Goal: Task Accomplishment & Management: Complete application form

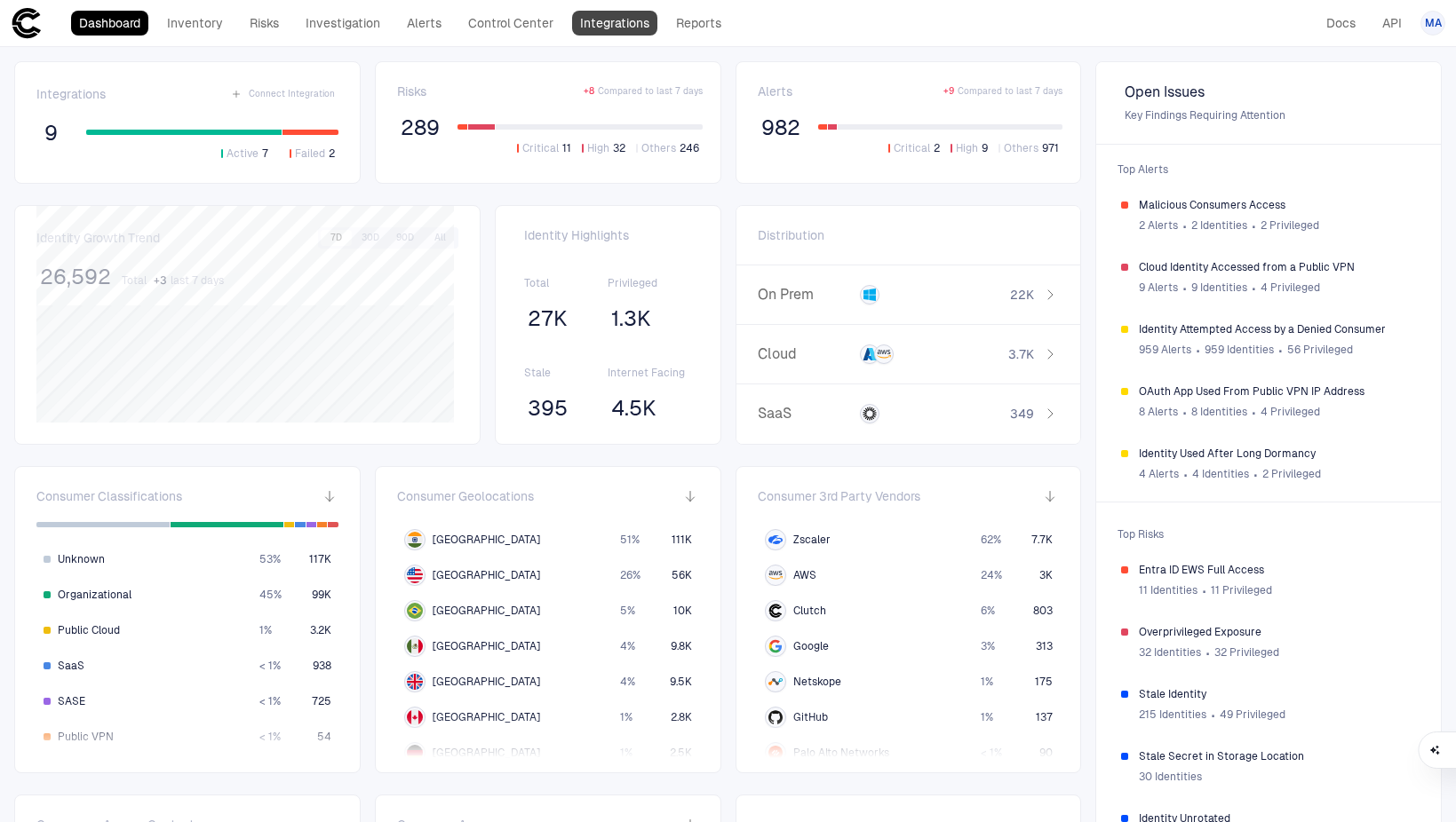
click at [616, 28] on link "Integrations" at bounding box center [614, 23] width 85 height 24
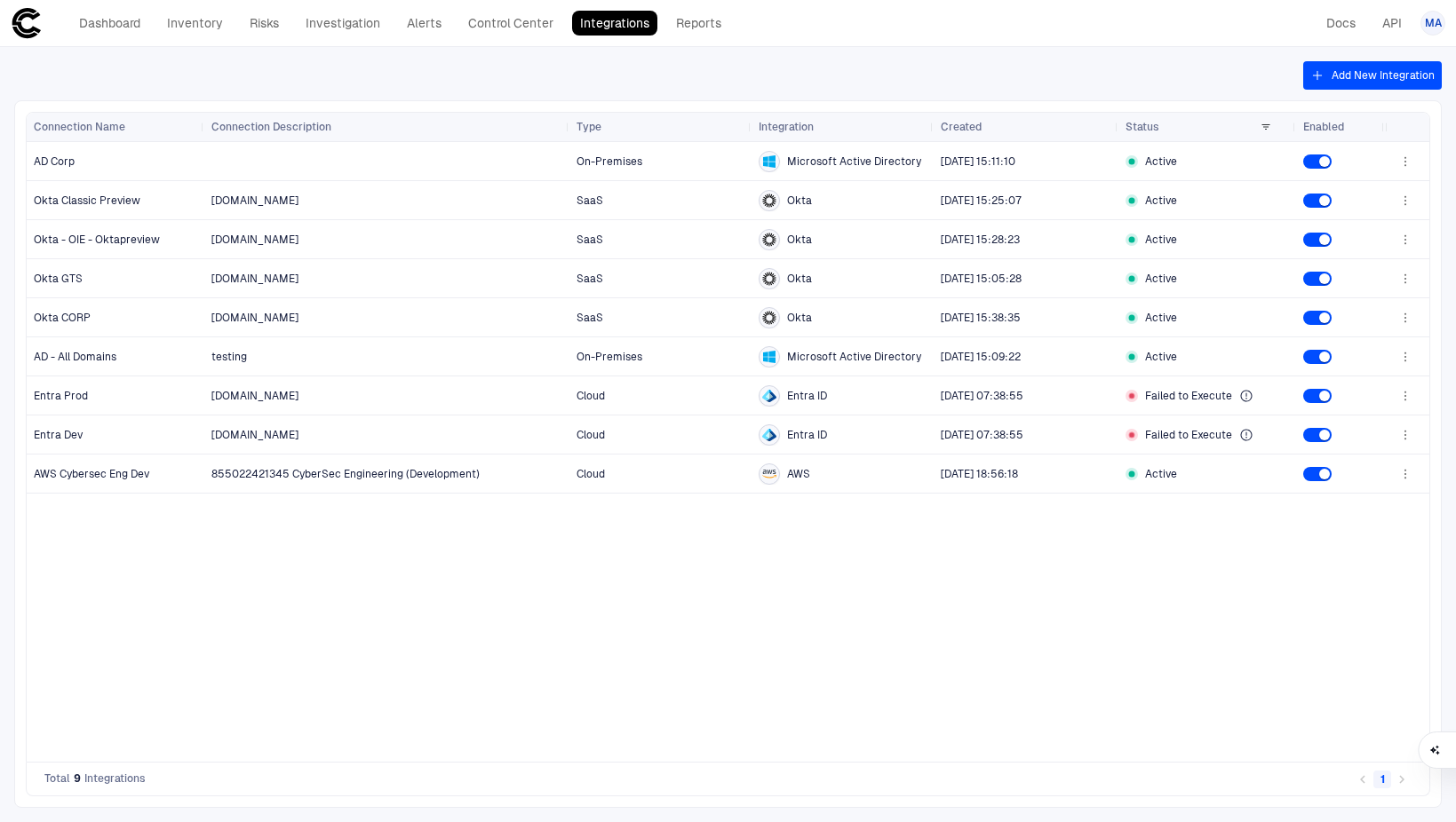
click at [1352, 72] on button "Add New Integration" at bounding box center [1373, 75] width 139 height 28
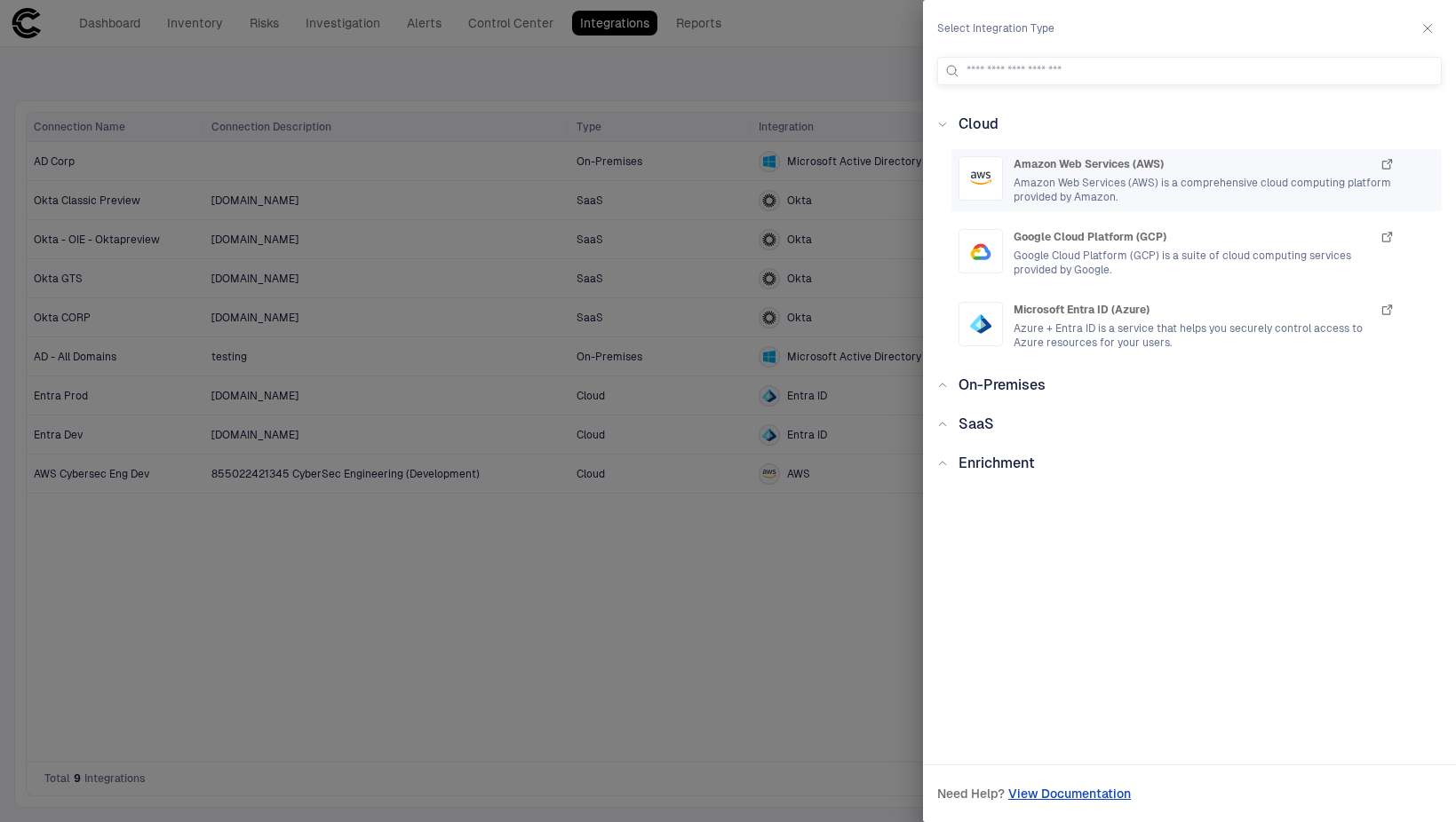
click at [1080, 178] on span "Amazon Web Services (AWS) is a comprehensive cloud computing platform provided …" at bounding box center [1203, 190] width 381 height 28
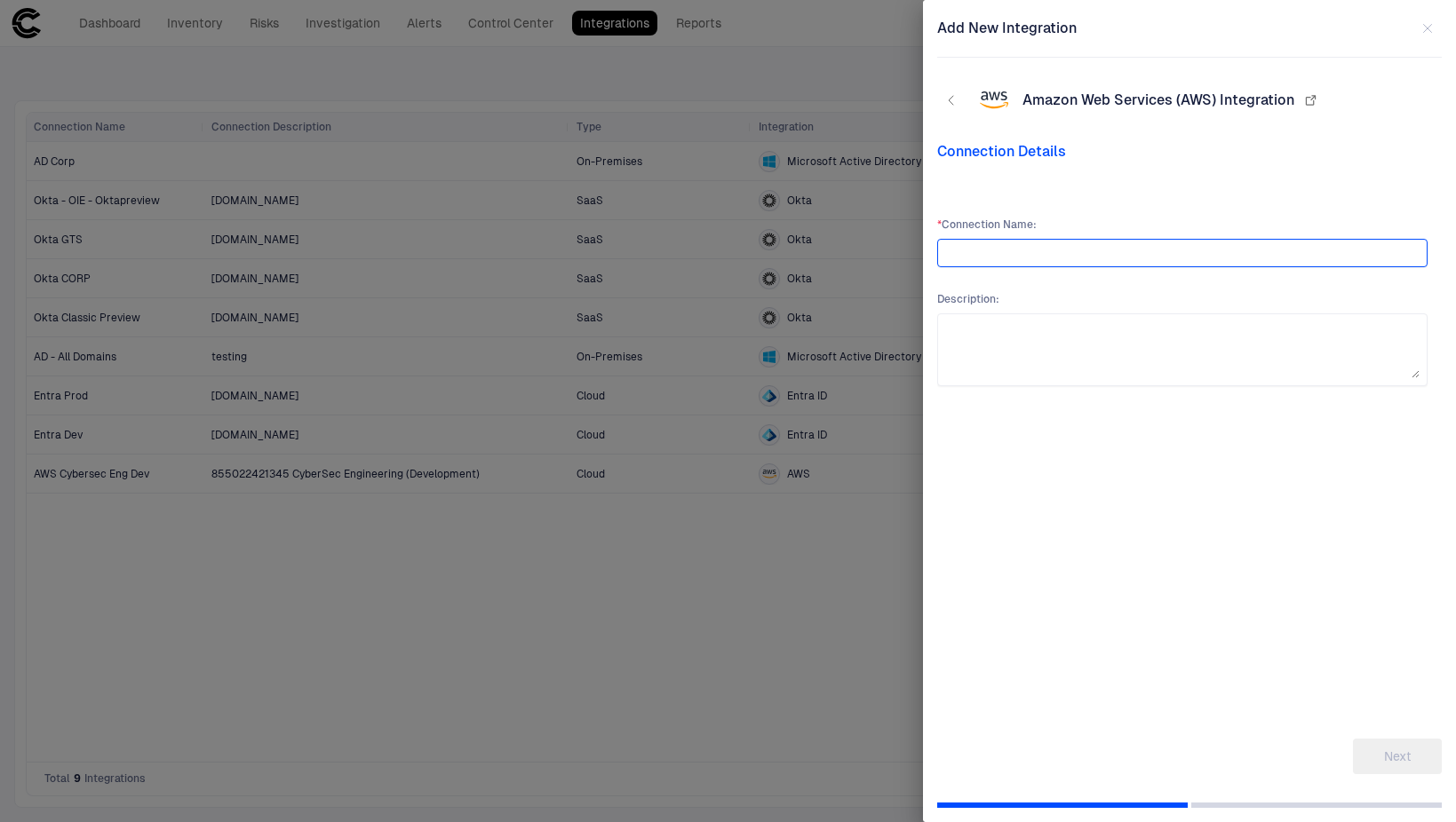
click at [1078, 251] on input "text" at bounding box center [1182, 252] width 475 height 26
click at [1066, 258] on input "text" at bounding box center [1182, 252] width 475 height 26
type input "*******"
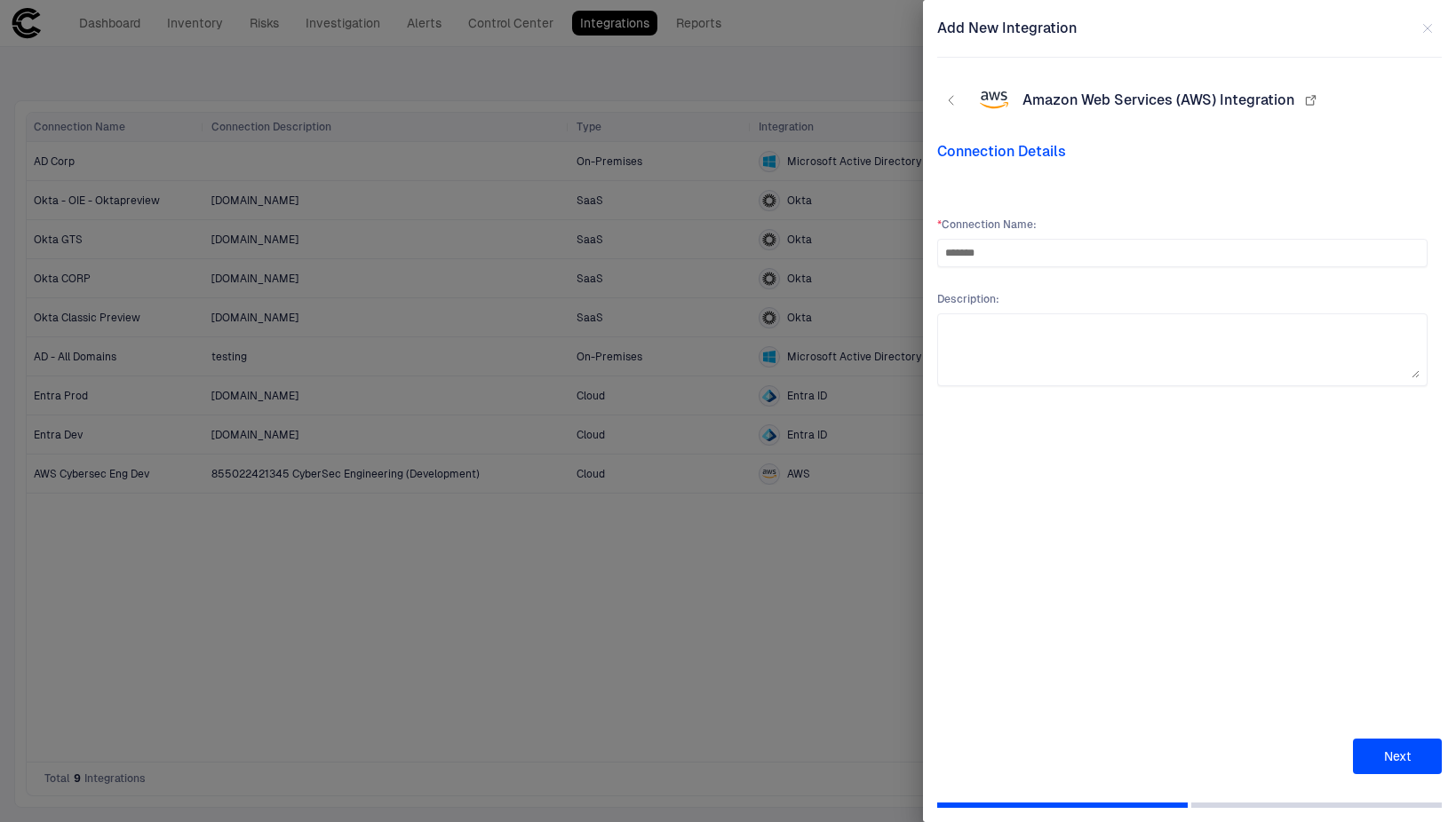
click at [1423, 755] on button "Next" at bounding box center [1397, 756] width 89 height 35
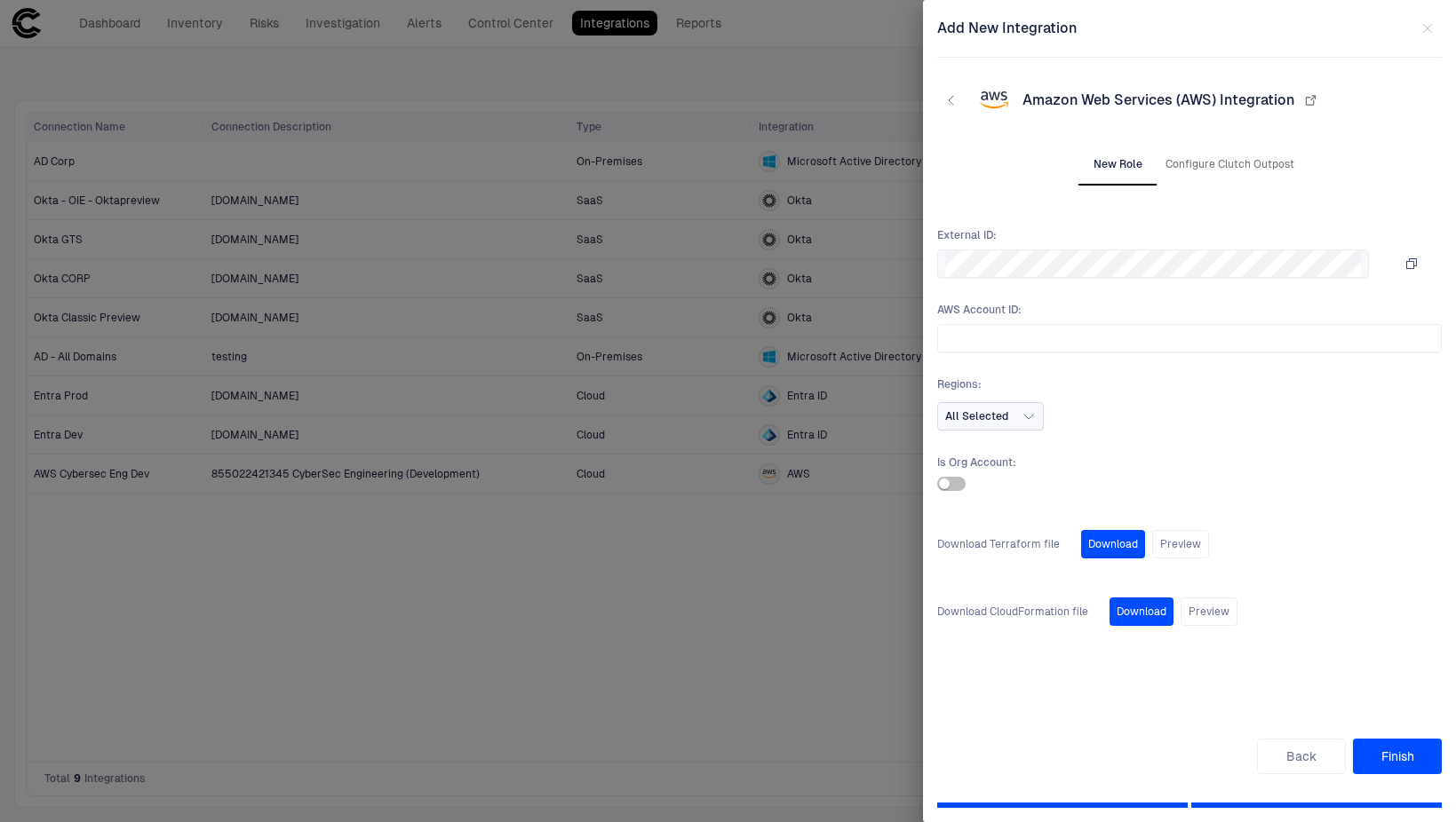
click at [1024, 420] on icon "button" at bounding box center [1029, 416] width 15 height 15
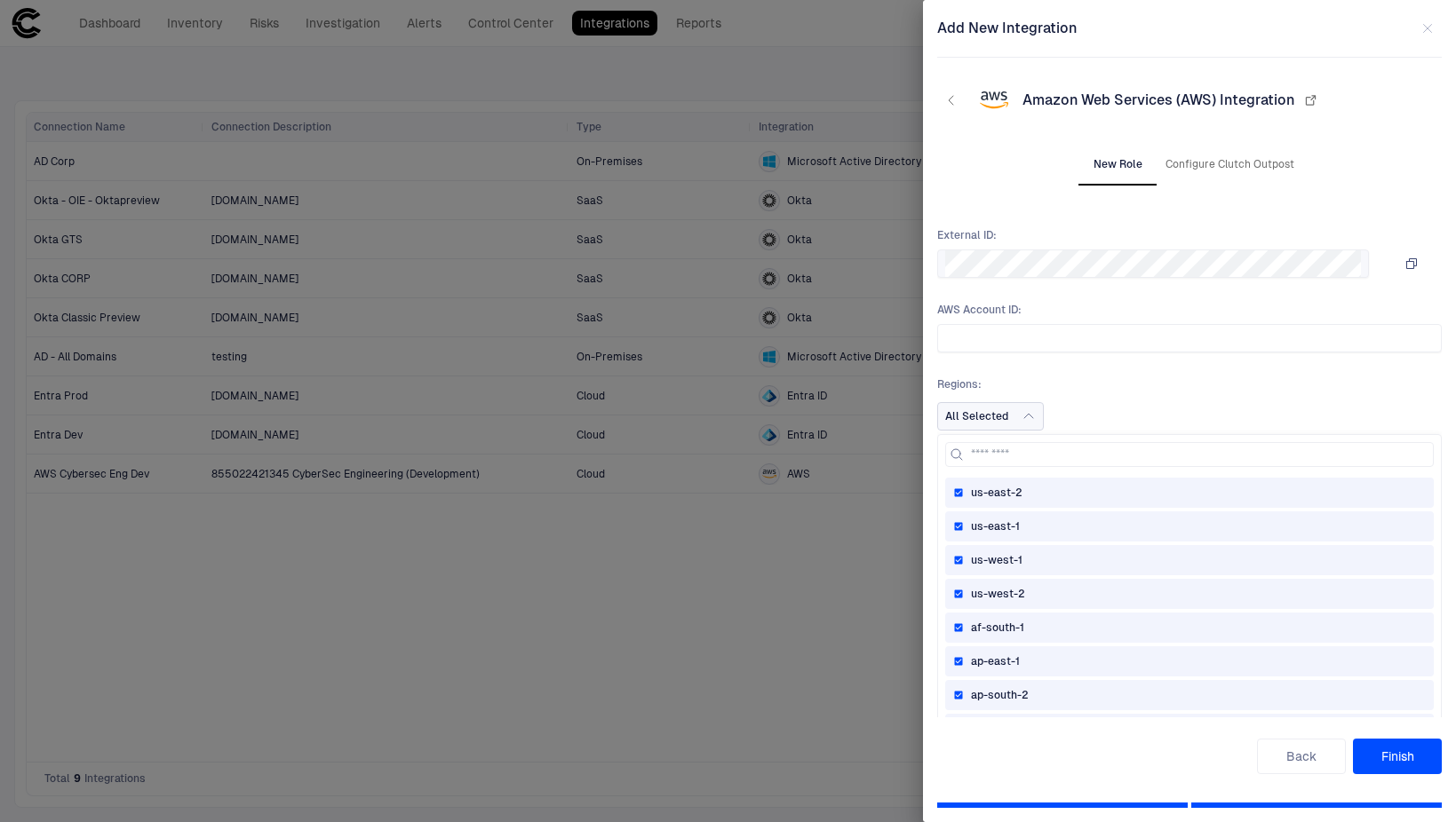
scroll to position [54, 0]
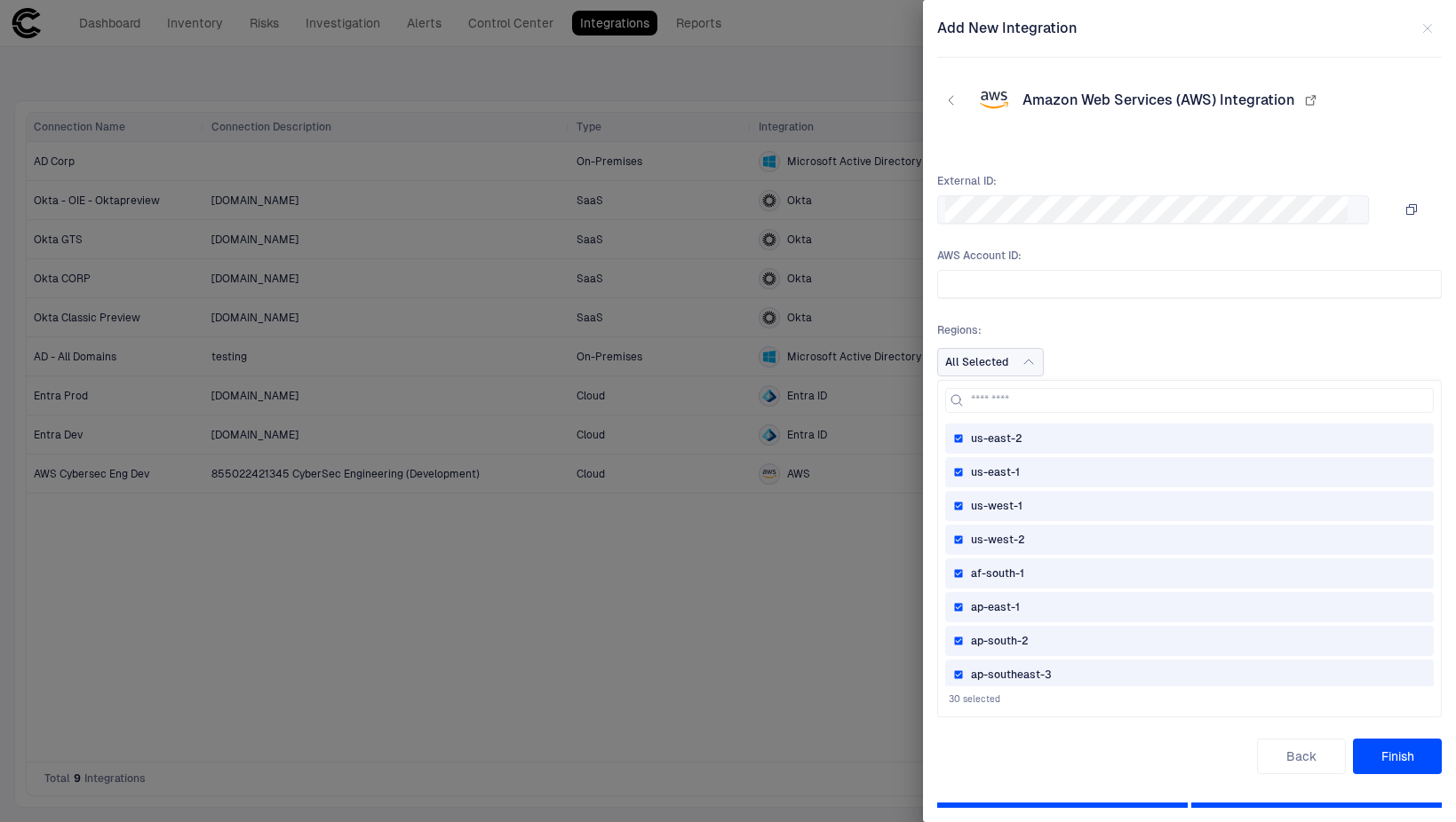
click at [1189, 736] on div "New Role Configure Clutch Outpost Download Terraform file Download Preview Down…" at bounding box center [1189, 458] width 504 height 631
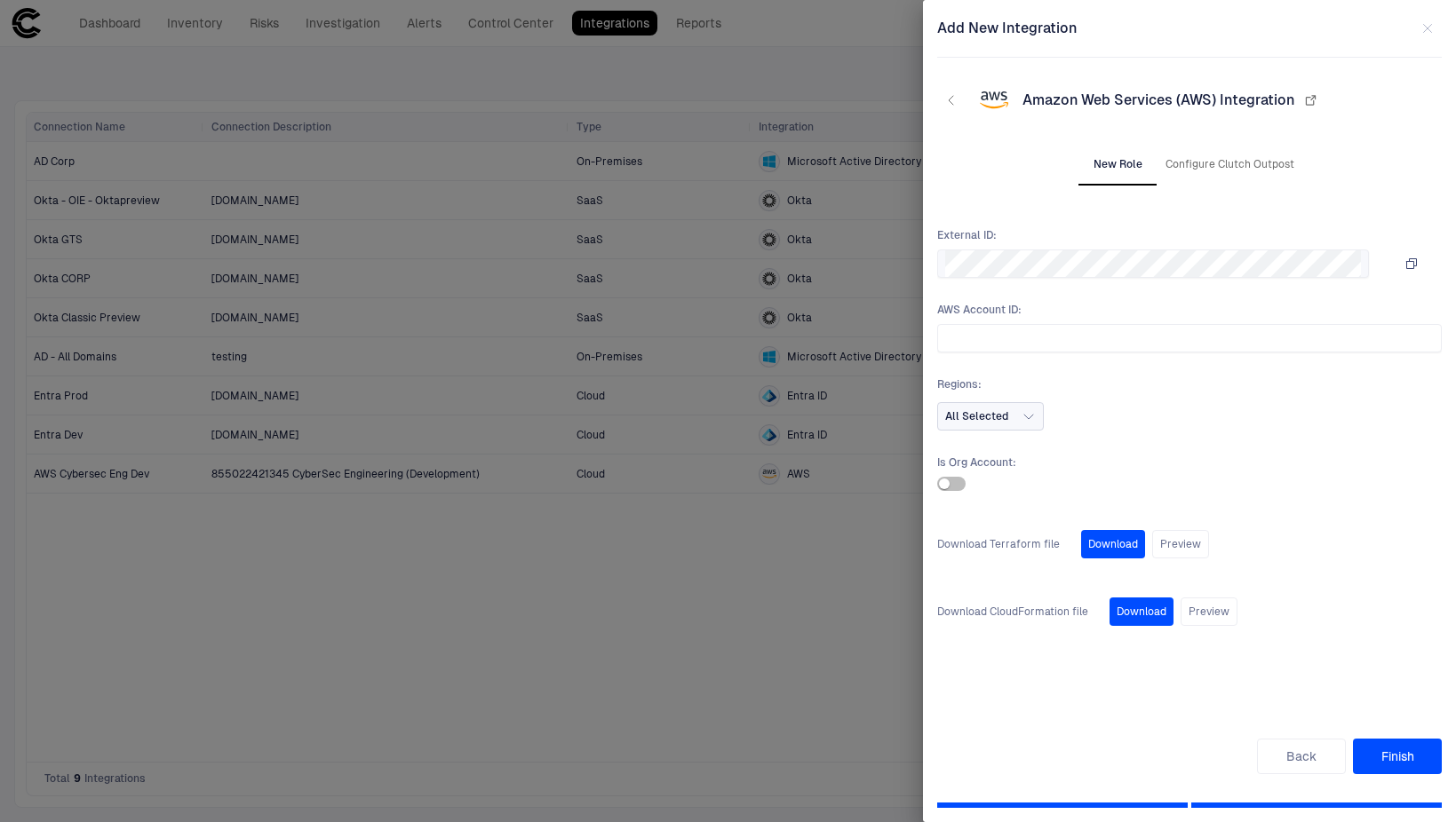
scroll to position [0, 0]
click at [1250, 335] on input "text" at bounding box center [1189, 338] width 489 height 26
click at [1018, 417] on button "All Selected" at bounding box center [990, 416] width 107 height 28
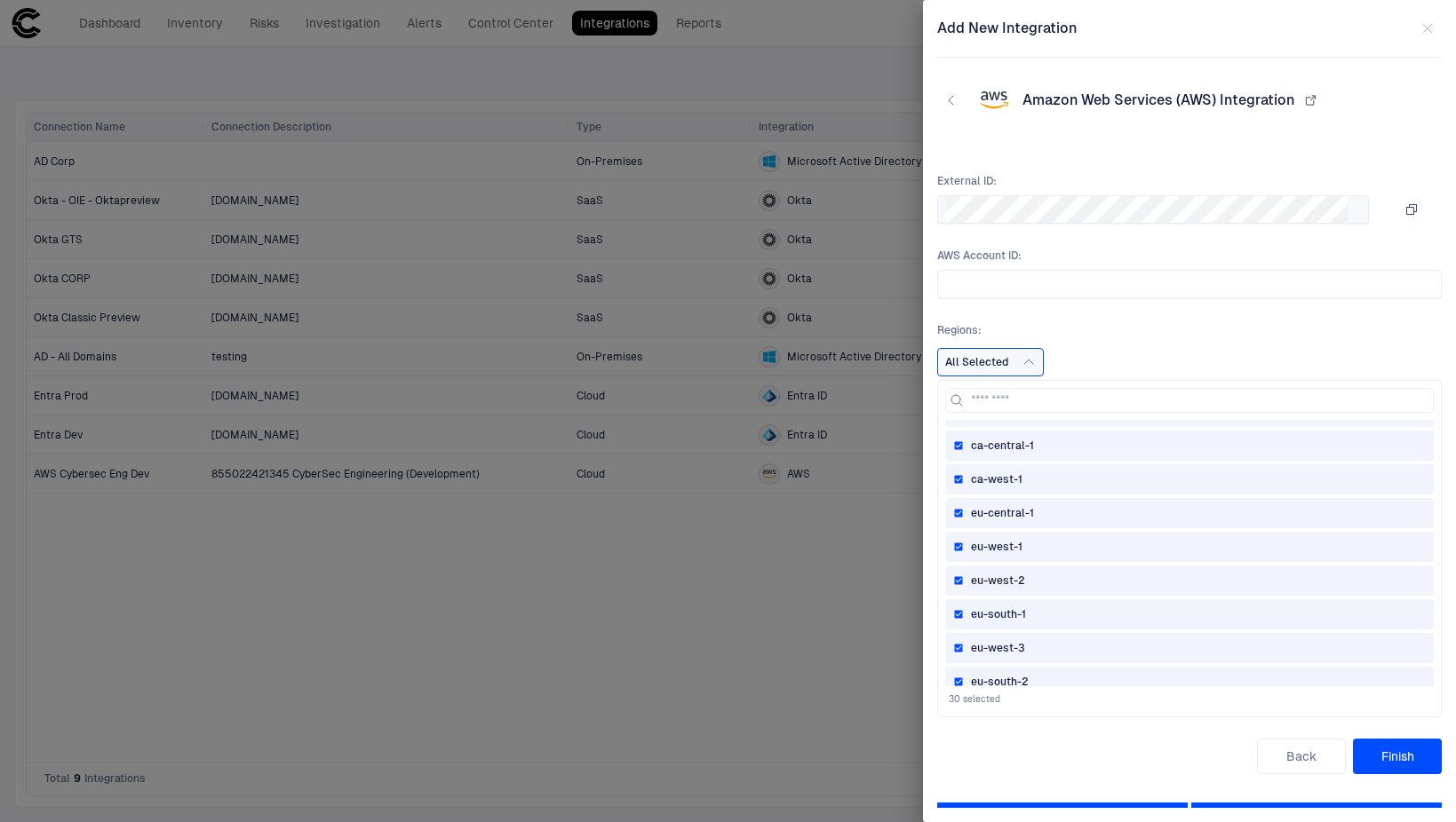
scroll to position [750, 0]
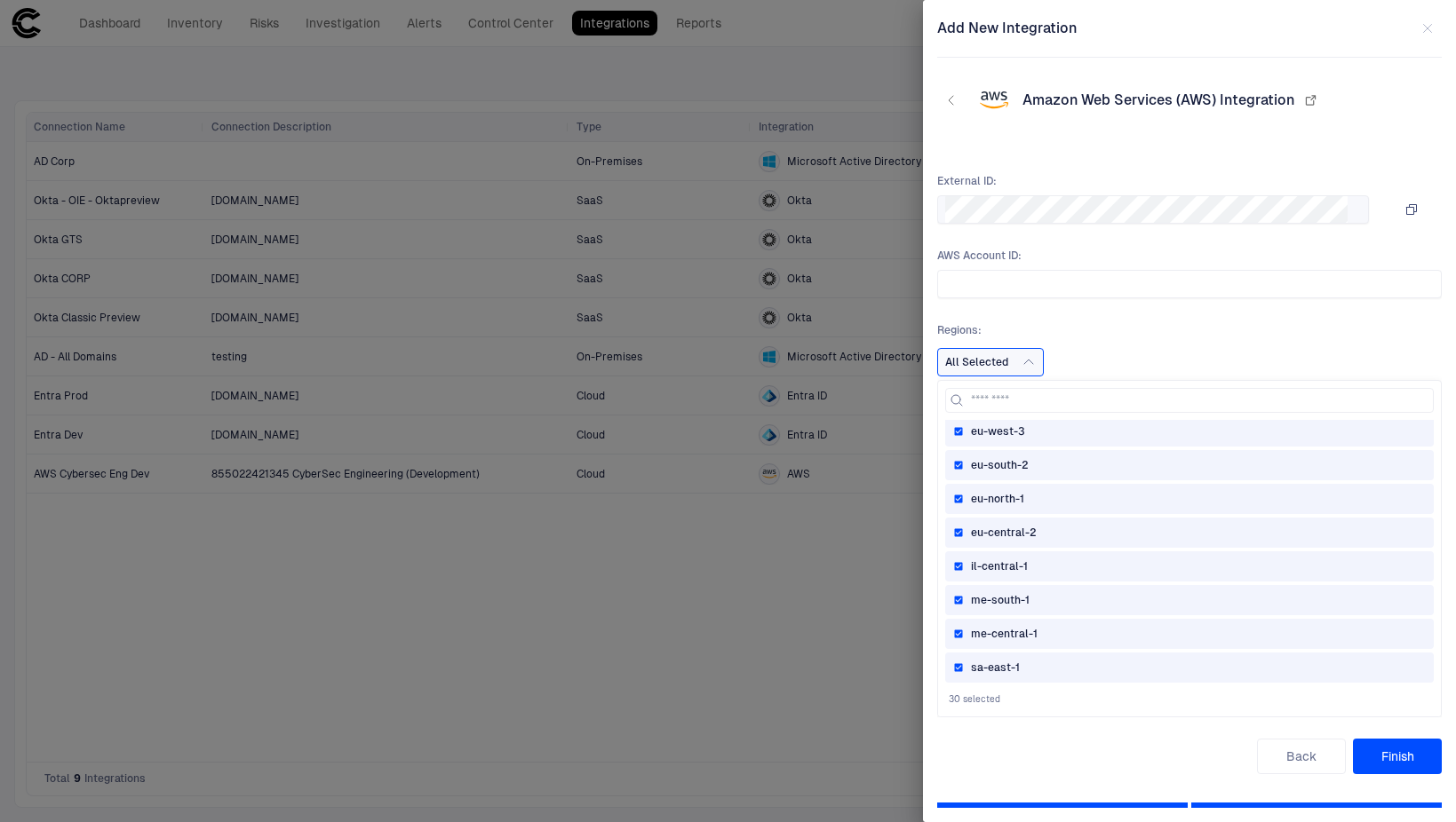
click at [993, 660] on div "sa-east-1" at bounding box center [1189, 667] width 489 height 30
click at [990, 634] on span "me-central-1" at bounding box center [1005, 634] width 67 height 15
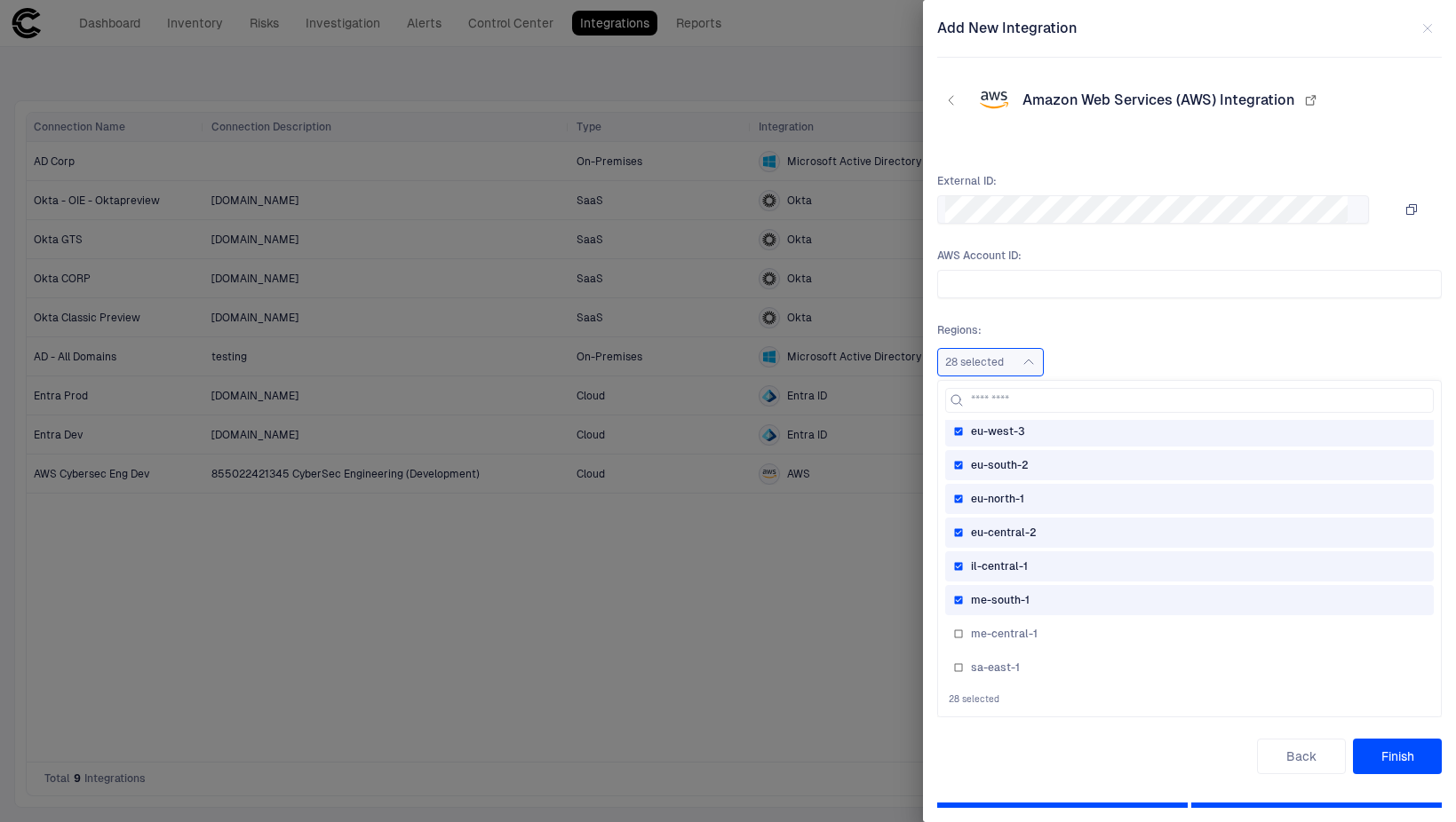
click at [991, 607] on span "me-south-1" at bounding box center [1001, 600] width 59 height 15
click at [987, 566] on span "il-central-1" at bounding box center [1000, 567] width 57 height 15
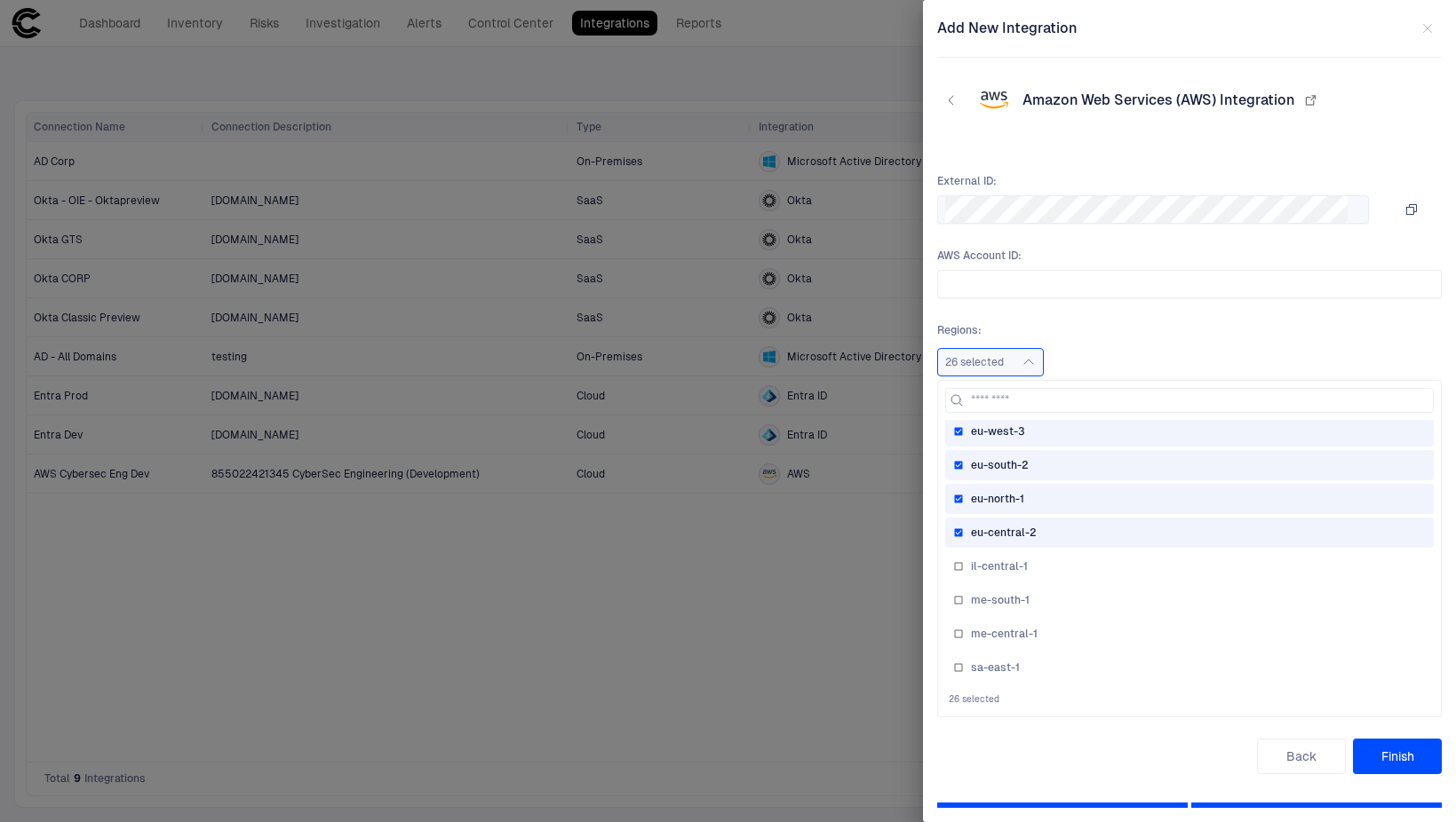
click at [986, 532] on span "eu-central-2" at bounding box center [1004, 532] width 66 height 15
click at [986, 494] on span "eu-north-1" at bounding box center [998, 499] width 53 height 15
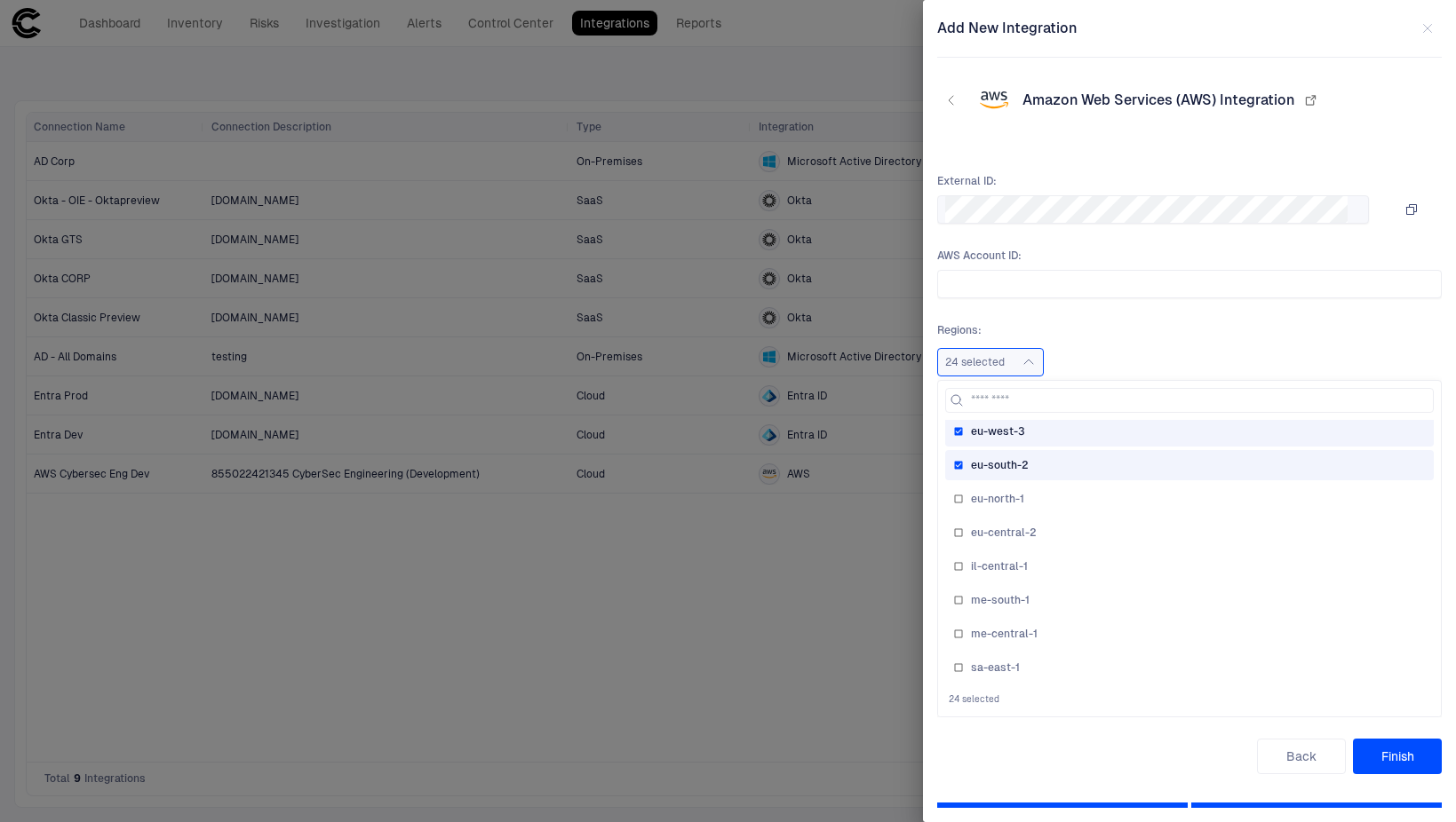
click at [986, 461] on span "eu-south-2" at bounding box center [1000, 465] width 58 height 15
click at [985, 434] on span "eu-west-3" at bounding box center [998, 432] width 54 height 15
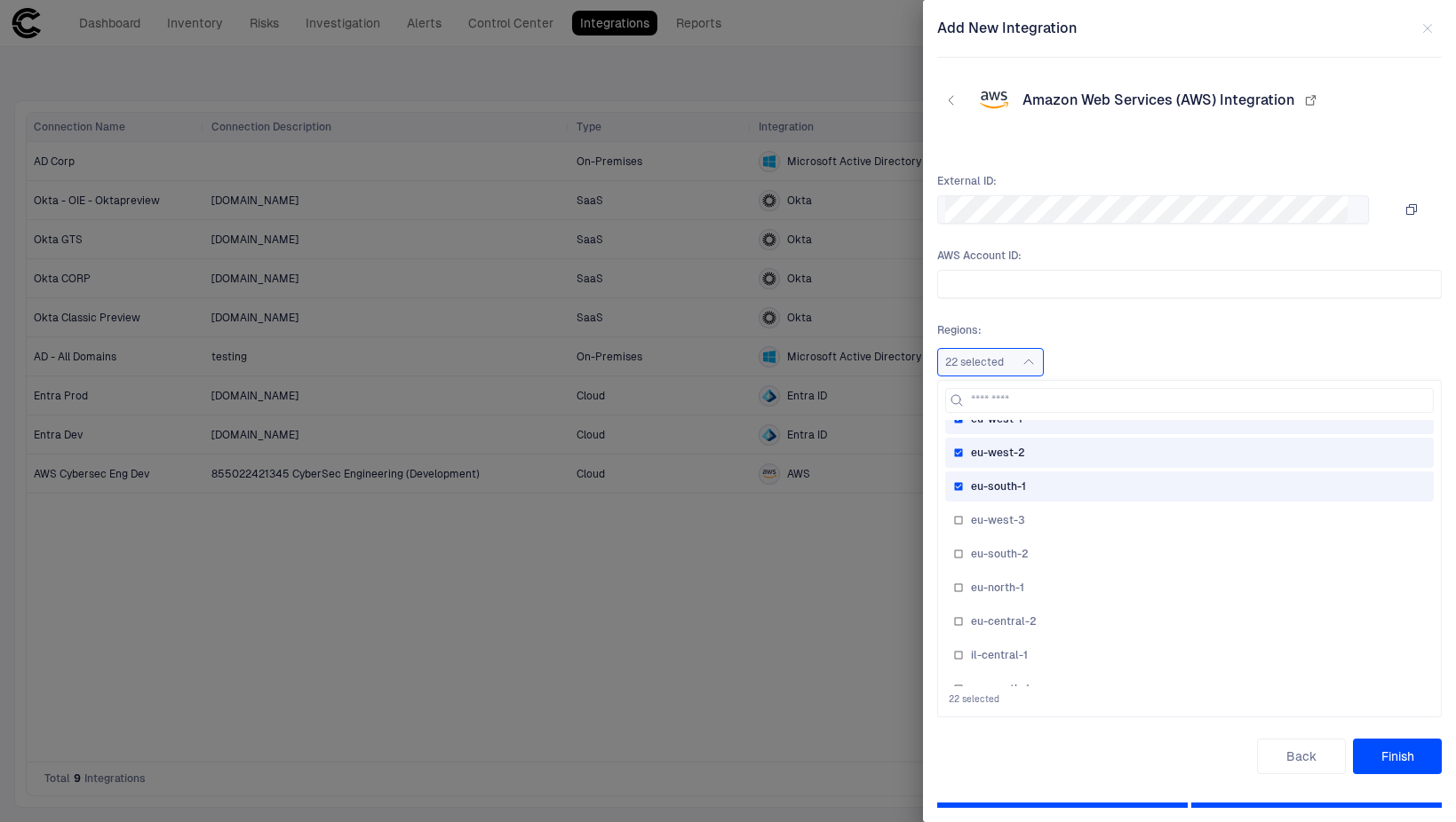
click at [1028, 479] on div "eu-south-1" at bounding box center [1189, 486] width 489 height 30
click at [1021, 444] on div "eu-west-2" at bounding box center [1189, 452] width 489 height 30
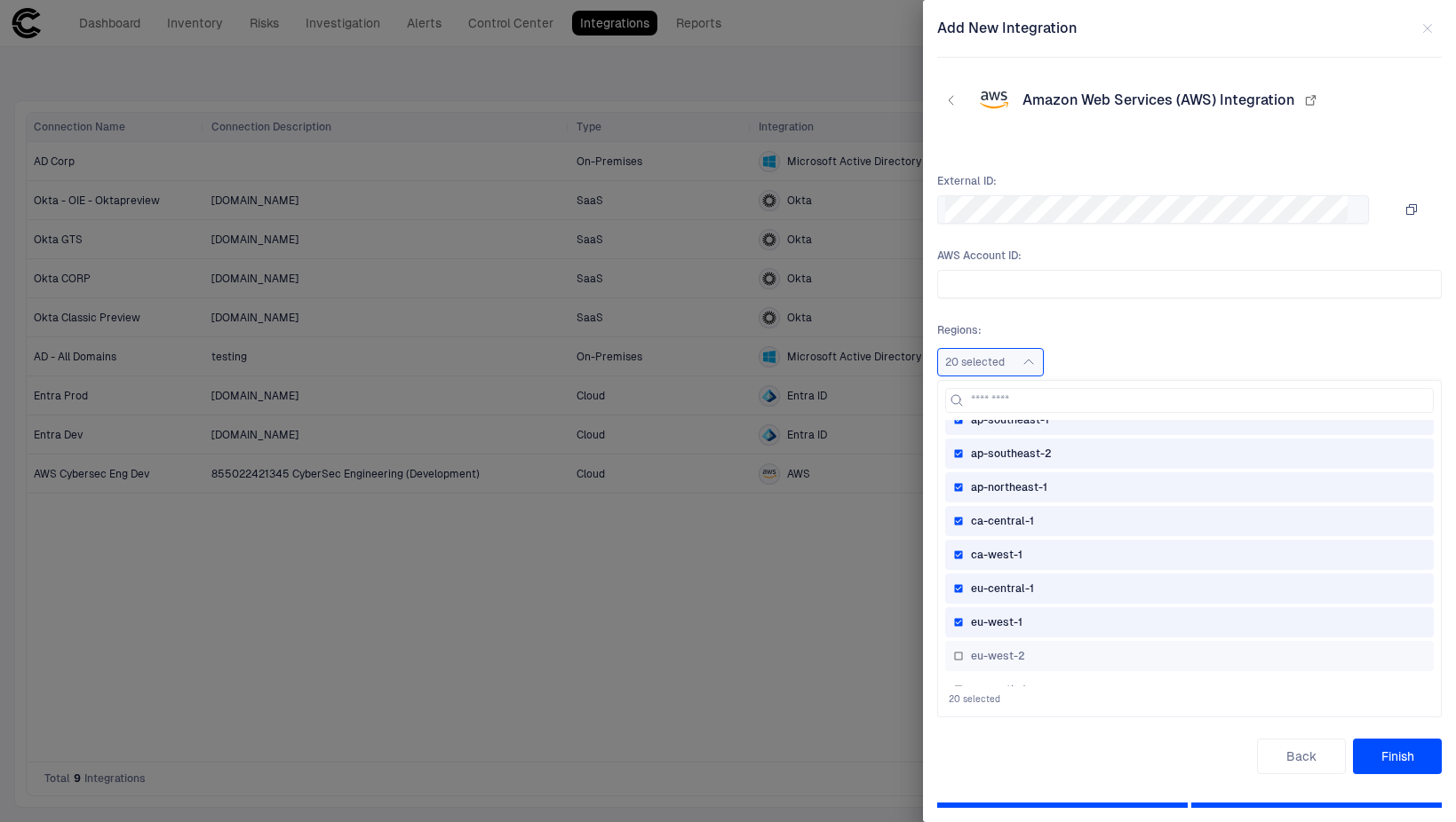
scroll to position [483, 0]
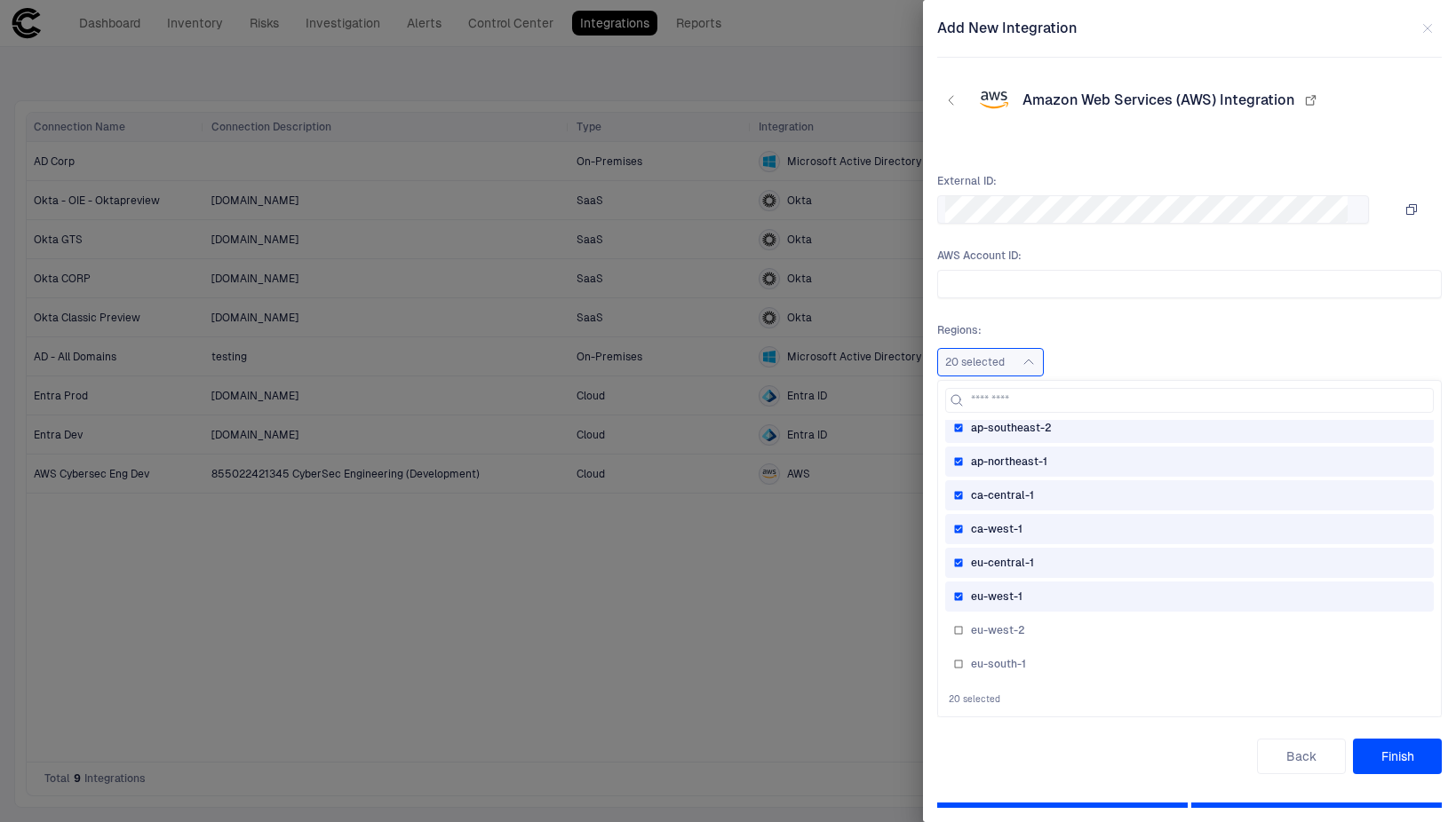
click at [1030, 599] on div "eu-west-1" at bounding box center [1190, 597] width 473 height 15
click at [1026, 565] on span "eu-central-1" at bounding box center [1003, 563] width 63 height 15
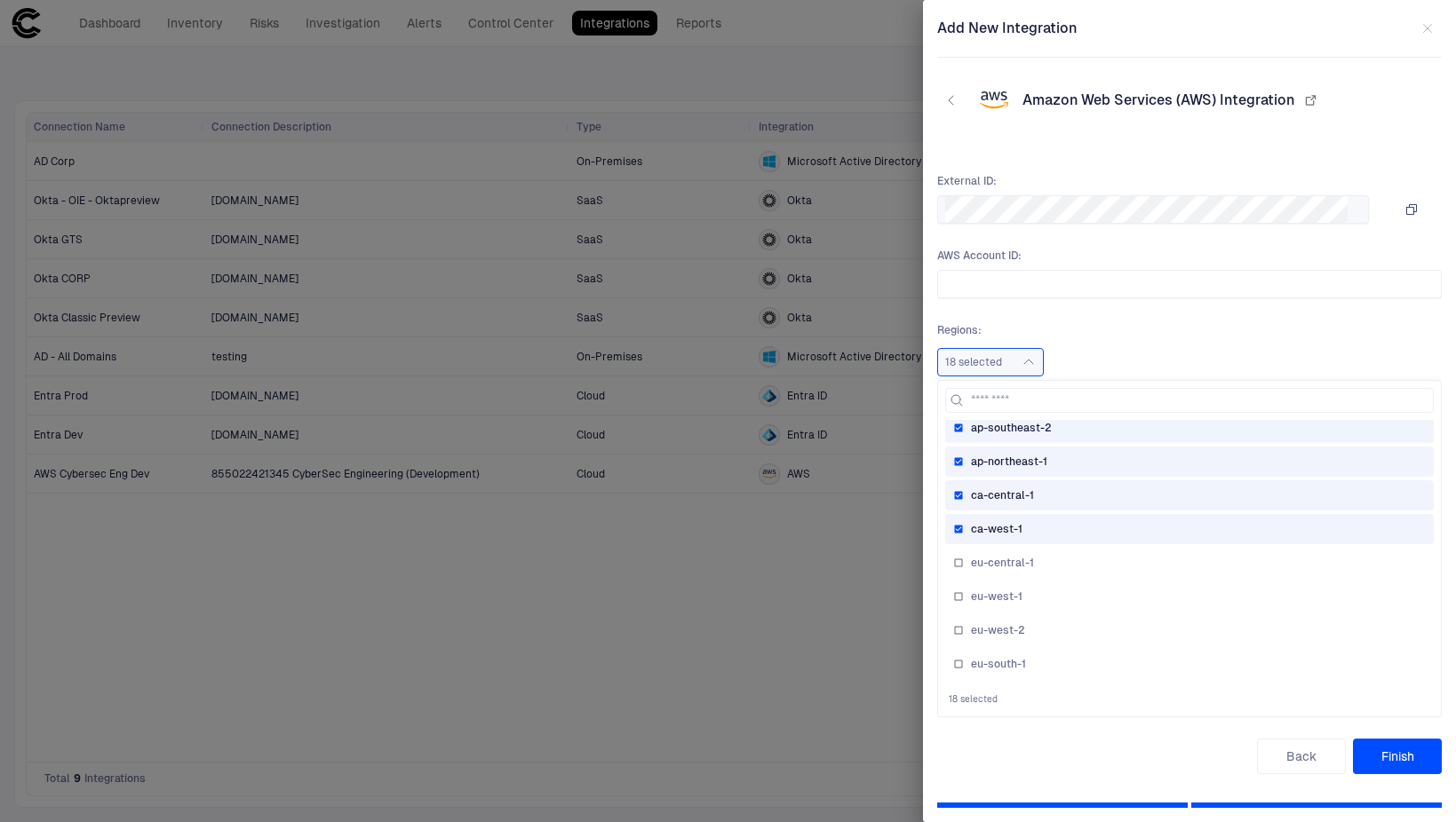
click at [1023, 537] on div "ca-west-1" at bounding box center [1189, 528] width 489 height 30
click at [1024, 489] on span "ca-central-1" at bounding box center [1003, 495] width 63 height 15
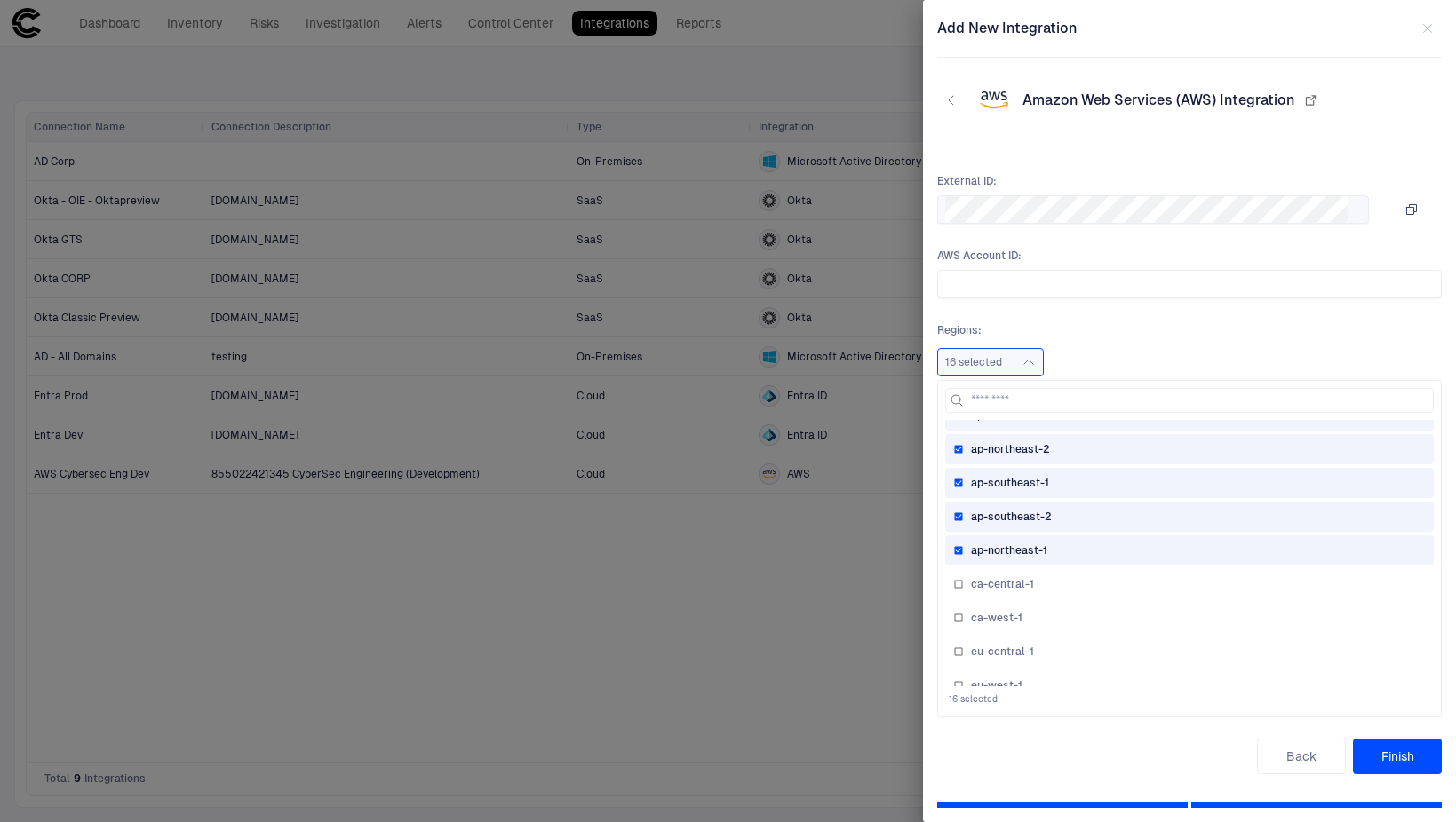
drag, startPoint x: 1047, startPoint y: 548, endPoint x: 1045, endPoint y: 533, distance: 15.1
click at [1047, 547] on span "ap-northeast-1" at bounding box center [1010, 550] width 76 height 15
click at [1042, 513] on span "ap-southeast-2" at bounding box center [1011, 517] width 81 height 15
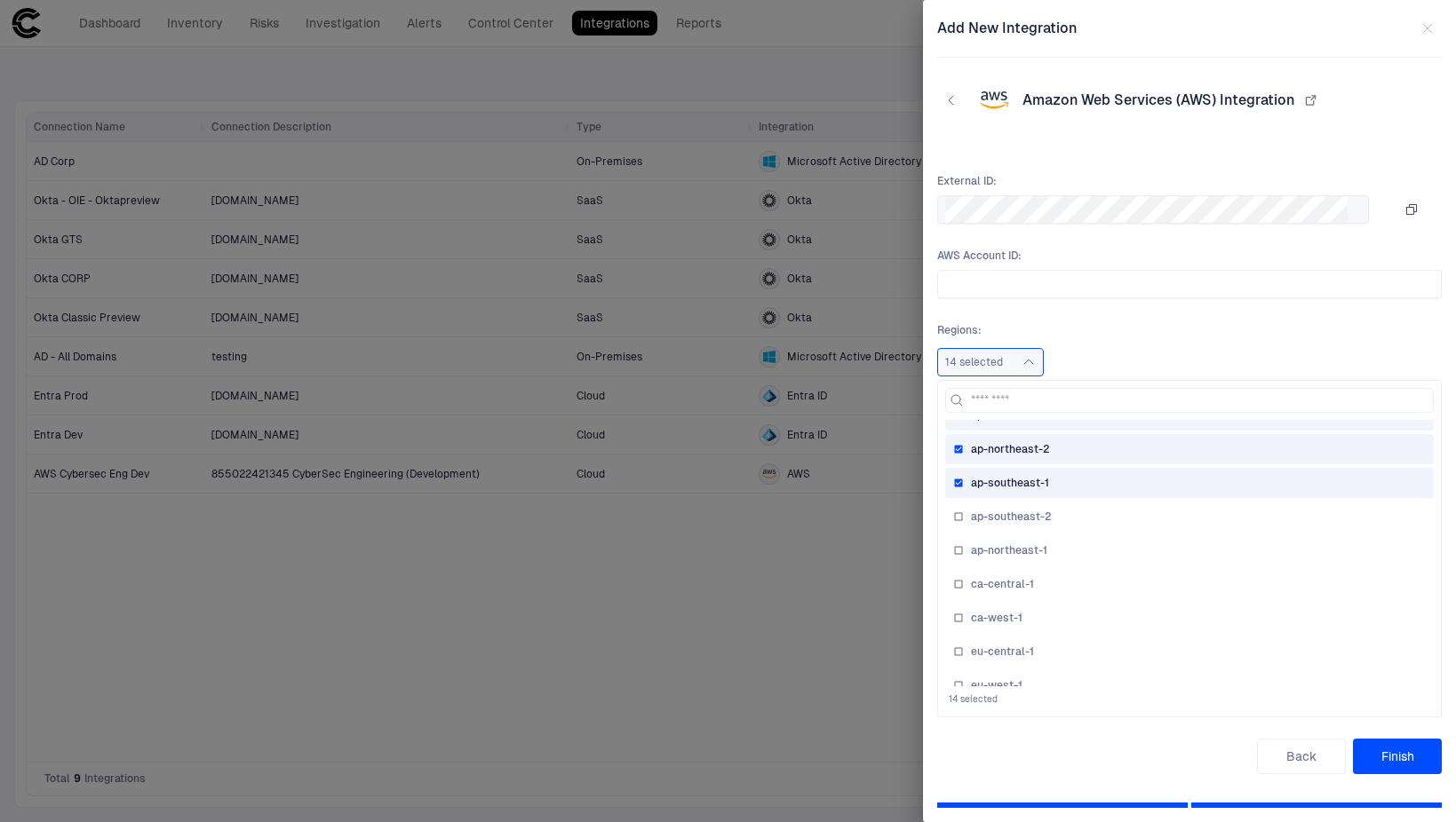
click at [1041, 491] on div "ap-southeast-1" at bounding box center [1189, 482] width 489 height 30
click at [1036, 454] on span "ap-northeast-2" at bounding box center [1010, 449] width 79 height 15
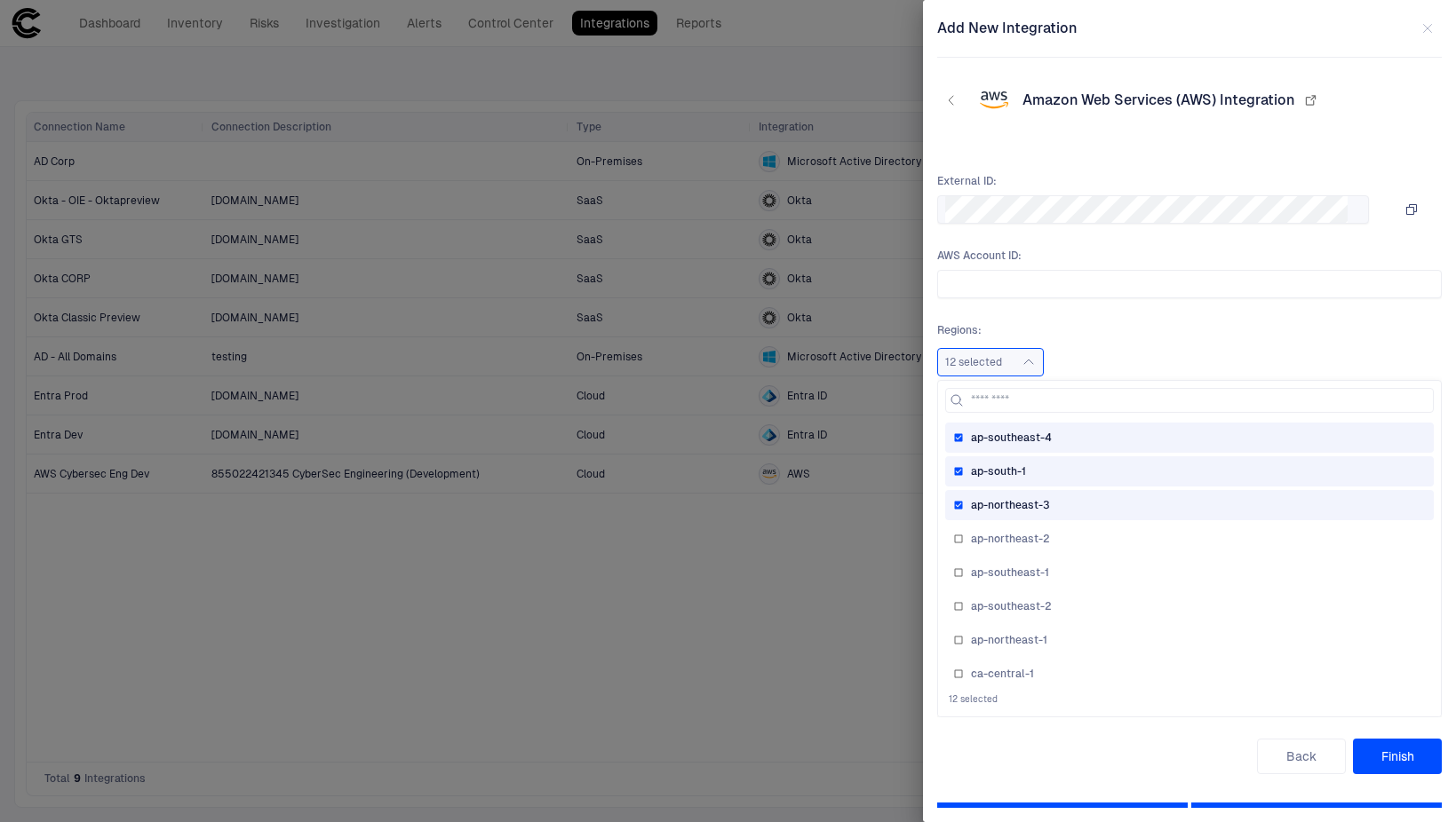
scroll to position [216, 0]
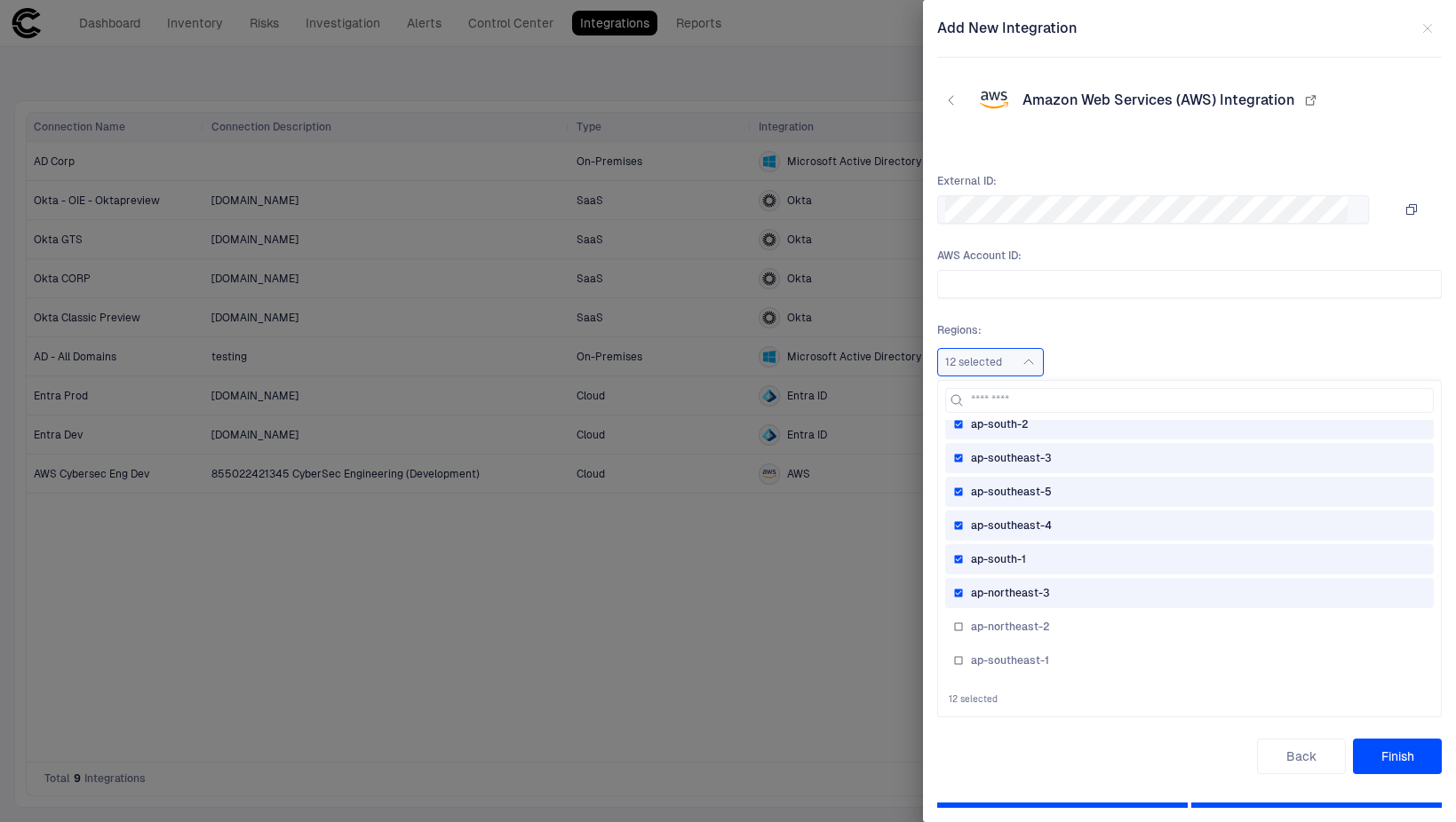
click at [1061, 592] on div "ap-northeast-3" at bounding box center [1190, 593] width 473 height 15
click at [1061, 555] on div "ap-south-1" at bounding box center [1190, 559] width 473 height 15
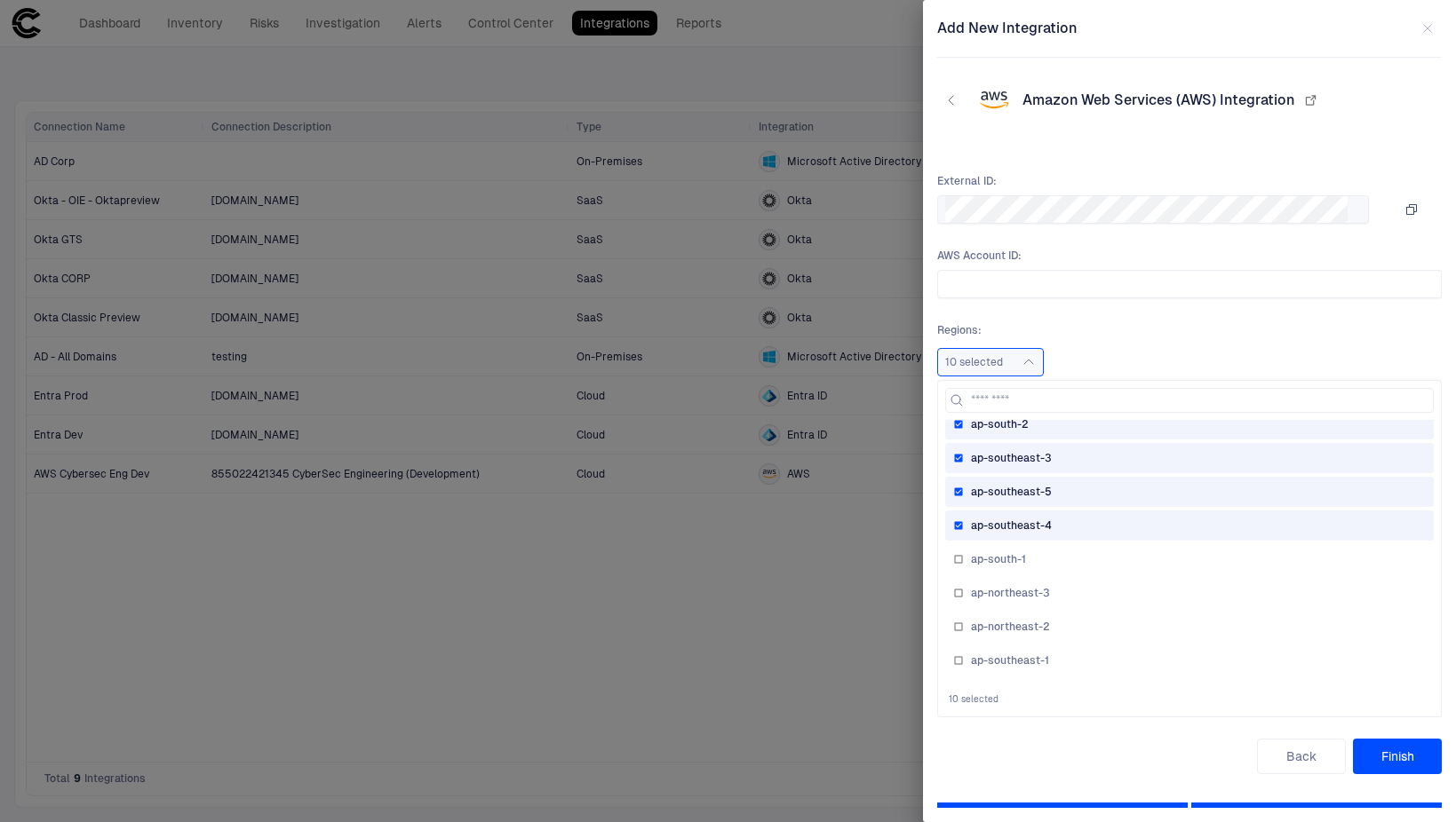
click at [1061, 525] on div "ap-southeast-4" at bounding box center [1190, 525] width 473 height 15
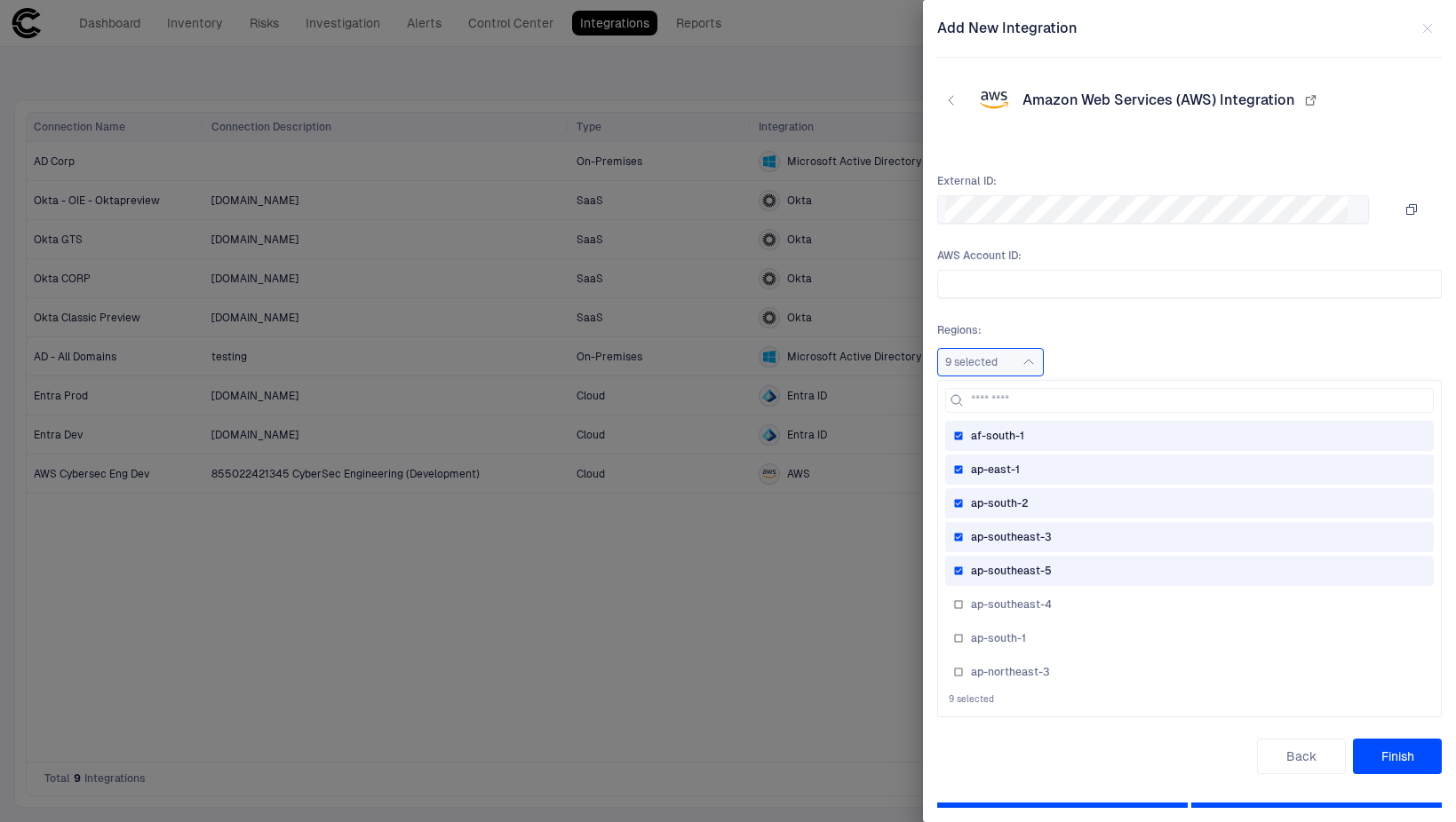
scroll to position [39, 0]
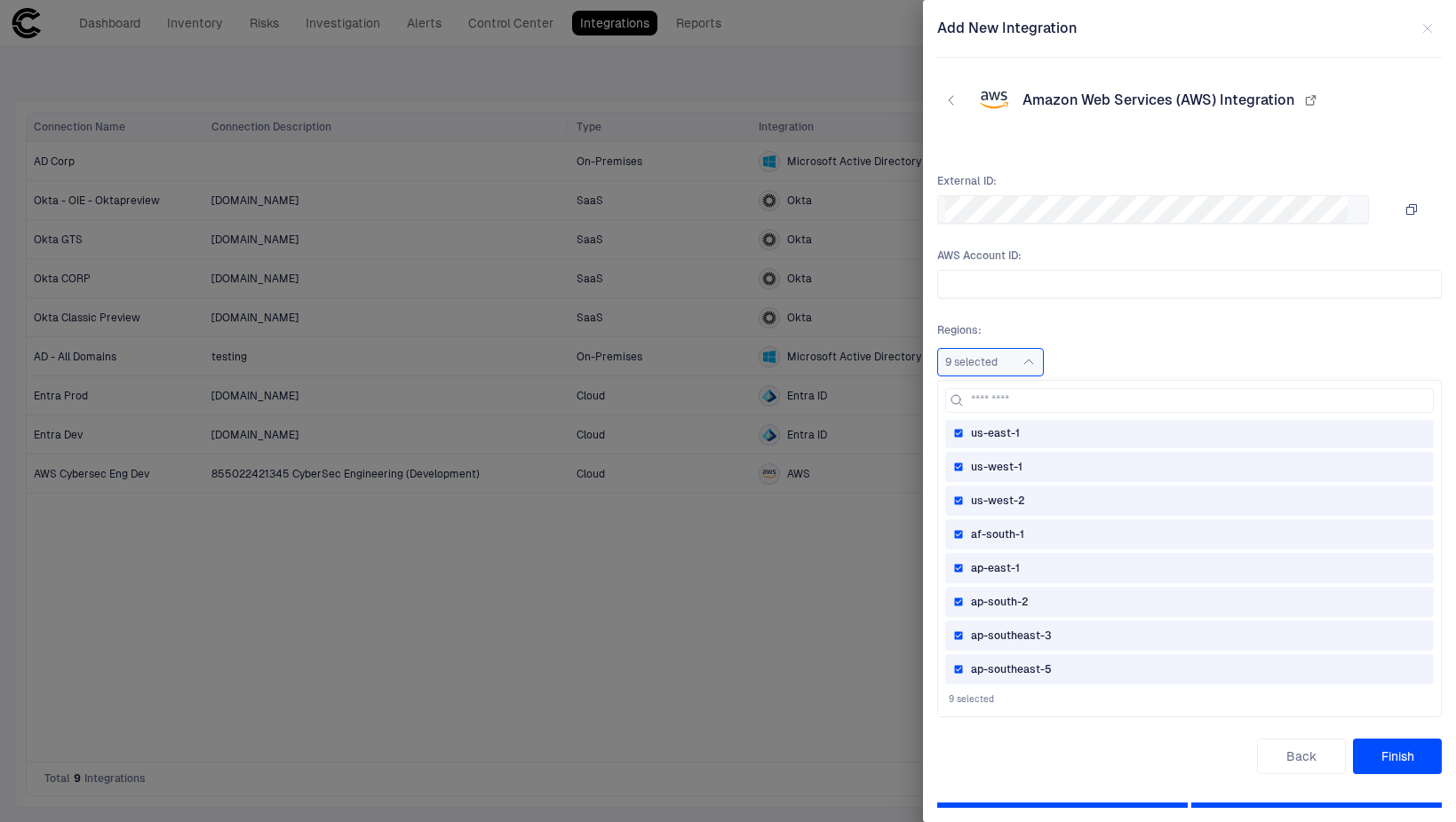
click at [1063, 670] on div "ap-southeast-5" at bounding box center [1190, 669] width 473 height 15
click at [1067, 625] on div "ap-southeast-3" at bounding box center [1189, 635] width 489 height 30
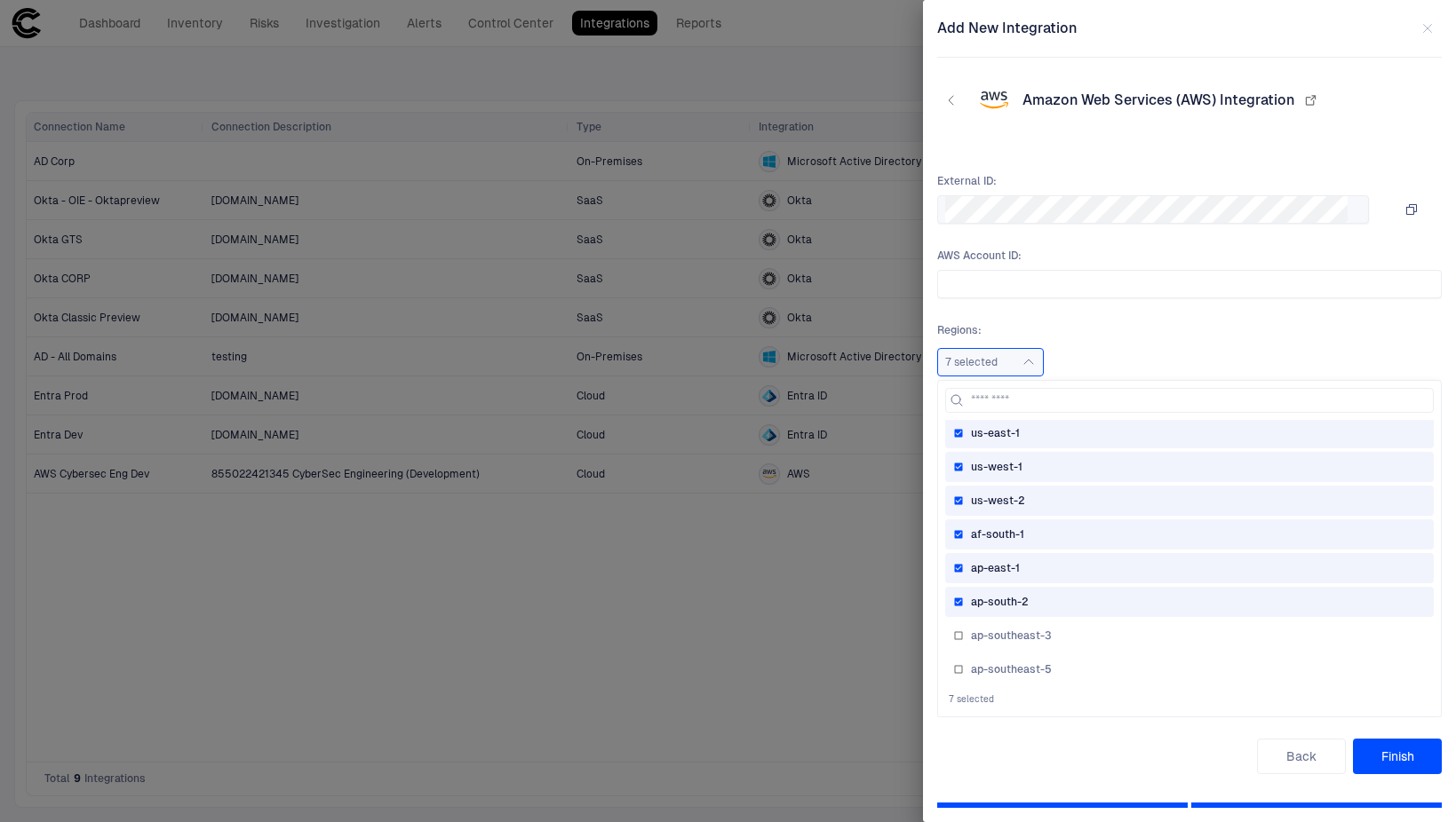
click at [1067, 603] on div "ap-south-2" at bounding box center [1190, 602] width 473 height 15
click at [1067, 571] on div "ap-east-1" at bounding box center [1190, 568] width 473 height 15
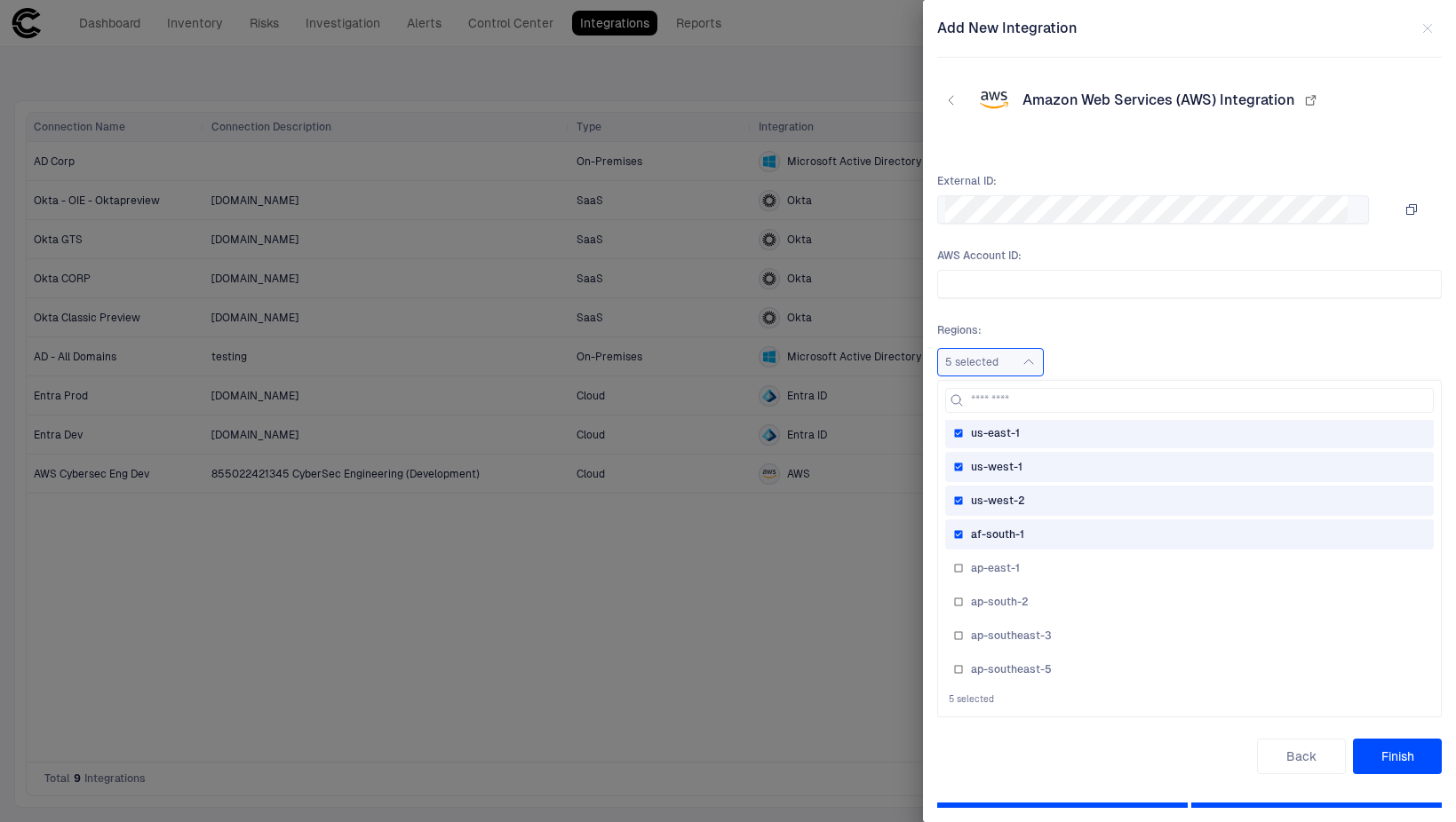
click at [1062, 535] on div "af-south-1" at bounding box center [1190, 534] width 473 height 15
click at [1150, 341] on div "Regions : 4 selected us-east-2 us-east-1 us-west-1 us-west-2 af-south-1 ap-east…" at bounding box center [1189, 349] width 504 height 53
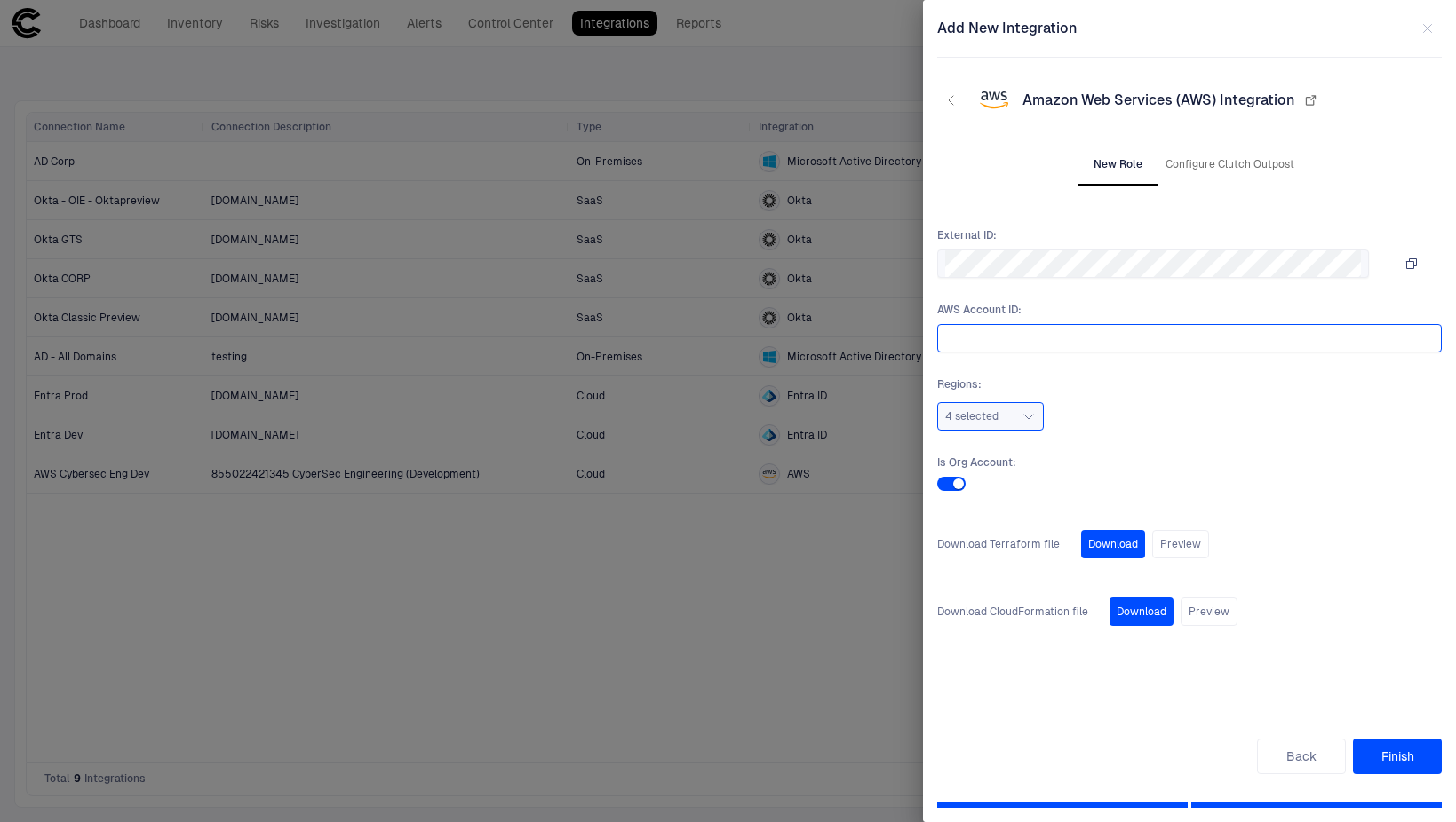
click at [967, 329] on input "text" at bounding box center [1189, 338] width 489 height 26
paste input "**********"
type input "**********"
click at [1397, 758] on button "Finish" at bounding box center [1397, 756] width 89 height 35
